Goal: Task Accomplishment & Management: Complete application form

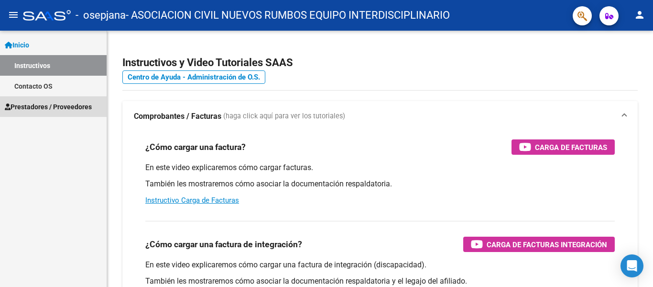
click at [52, 109] on span "Prestadores / Proveedores" at bounding box center [48, 106] width 87 height 11
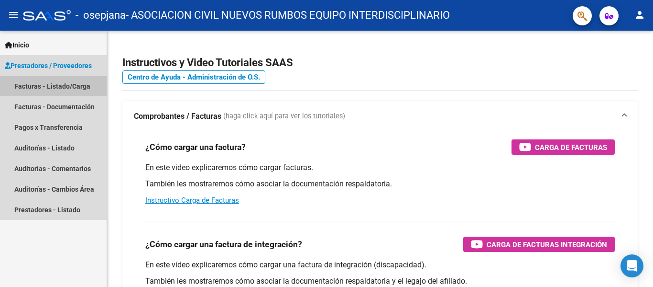
click at [55, 86] on link "Facturas - Listado/Carga" at bounding box center [53, 86] width 107 height 21
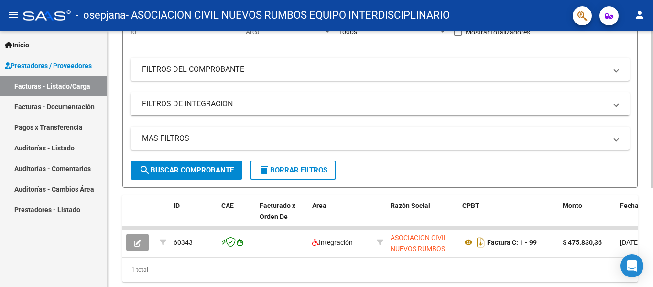
click at [653, 182] on div at bounding box center [652, 190] width 2 height 157
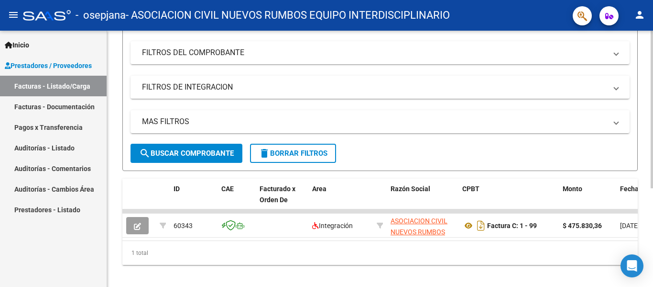
click at [653, 192] on div at bounding box center [652, 201] width 2 height 157
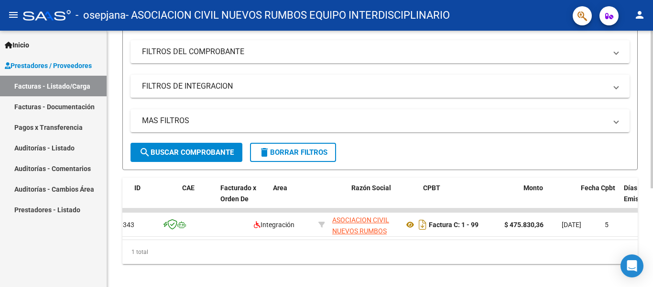
scroll to position [0, 0]
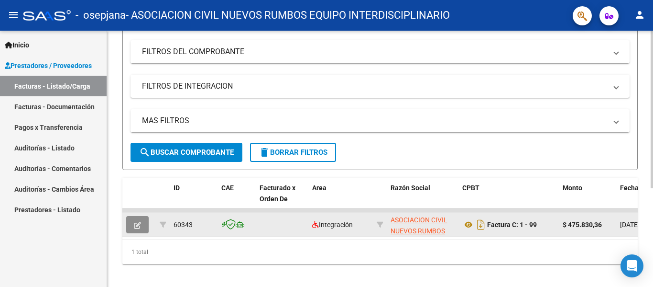
click at [142, 227] on button "button" at bounding box center [137, 224] width 22 height 17
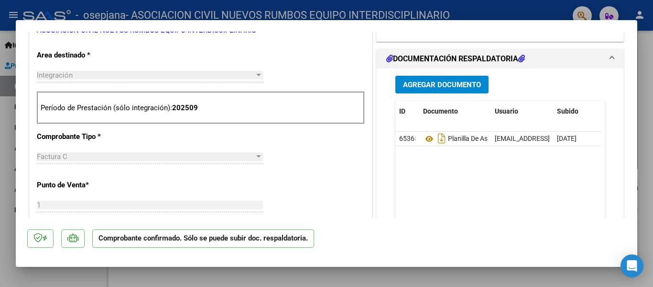
scroll to position [331, 0]
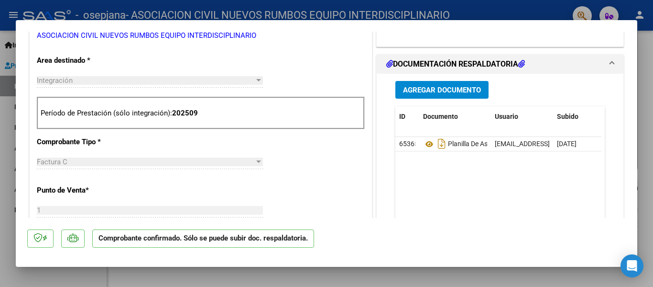
click at [649, 100] on div at bounding box center [326, 143] width 653 height 287
type input "$ 0,00"
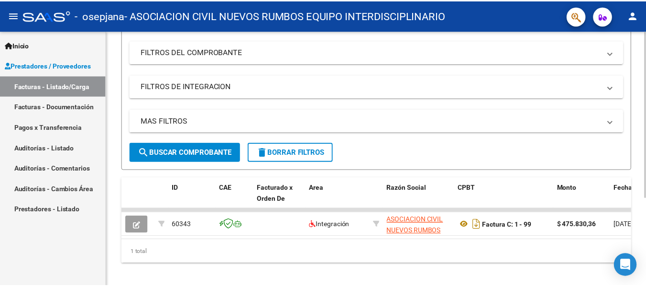
scroll to position [144, 0]
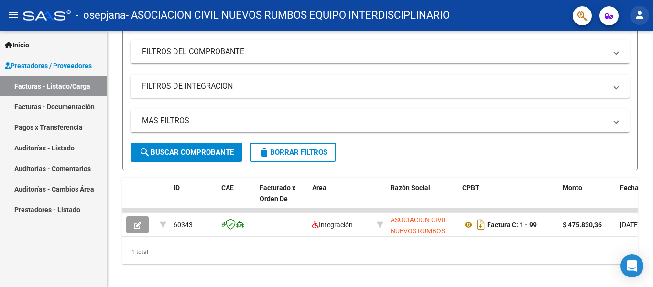
click at [642, 12] on mat-icon "person" at bounding box center [639, 14] width 11 height 11
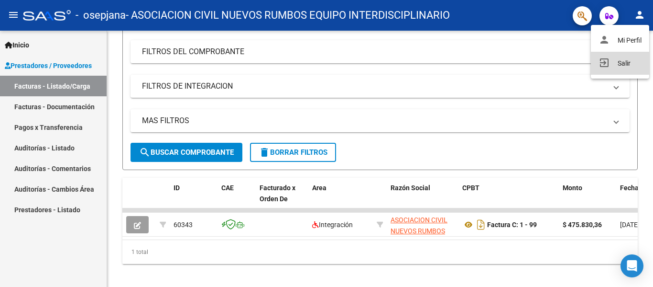
click at [620, 61] on button "exit_to_app Salir" at bounding box center [620, 63] width 58 height 23
